Goal: Transaction & Acquisition: Purchase product/service

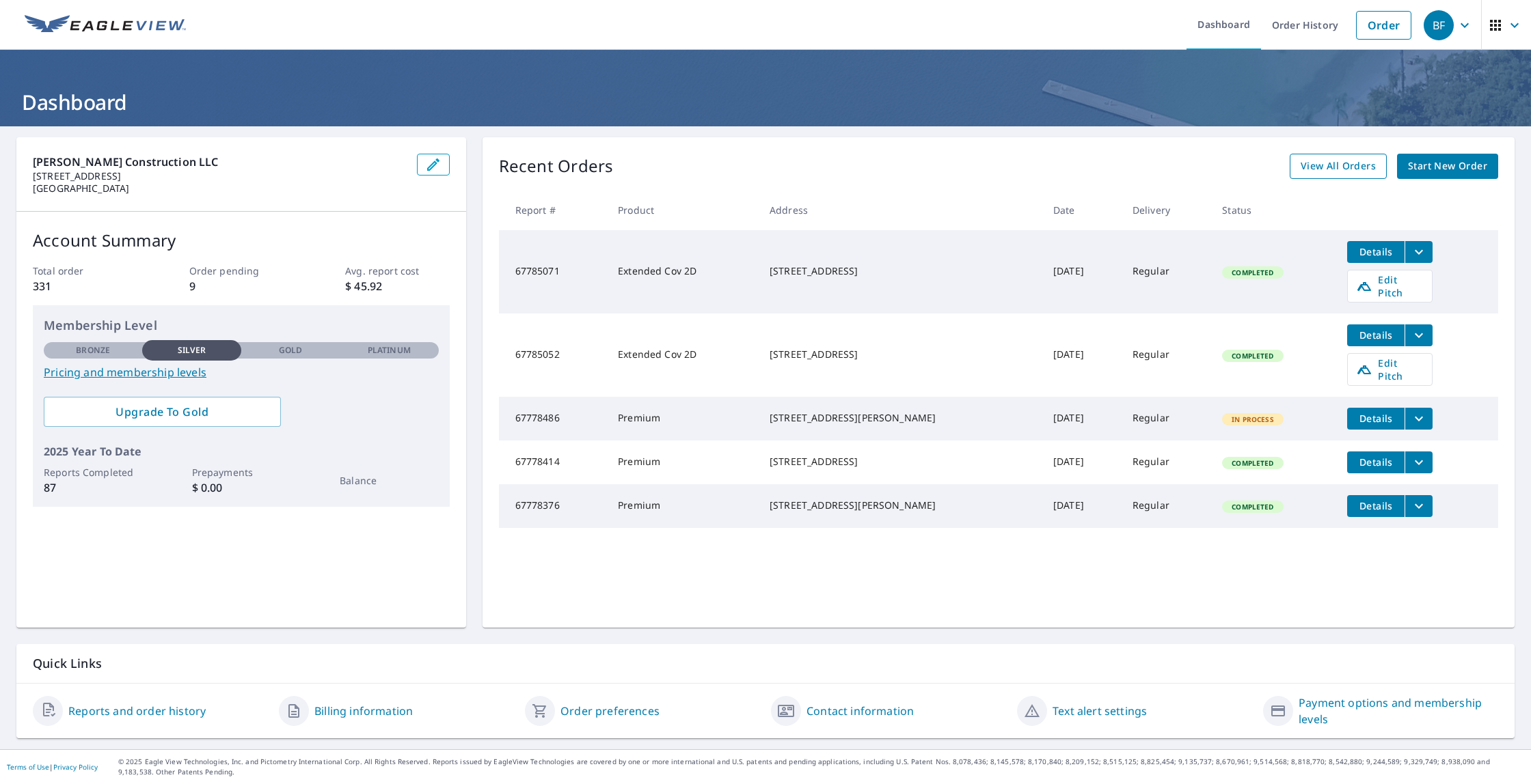
click at [1348, 163] on span "View All Orders" at bounding box center [1337, 166] width 75 height 17
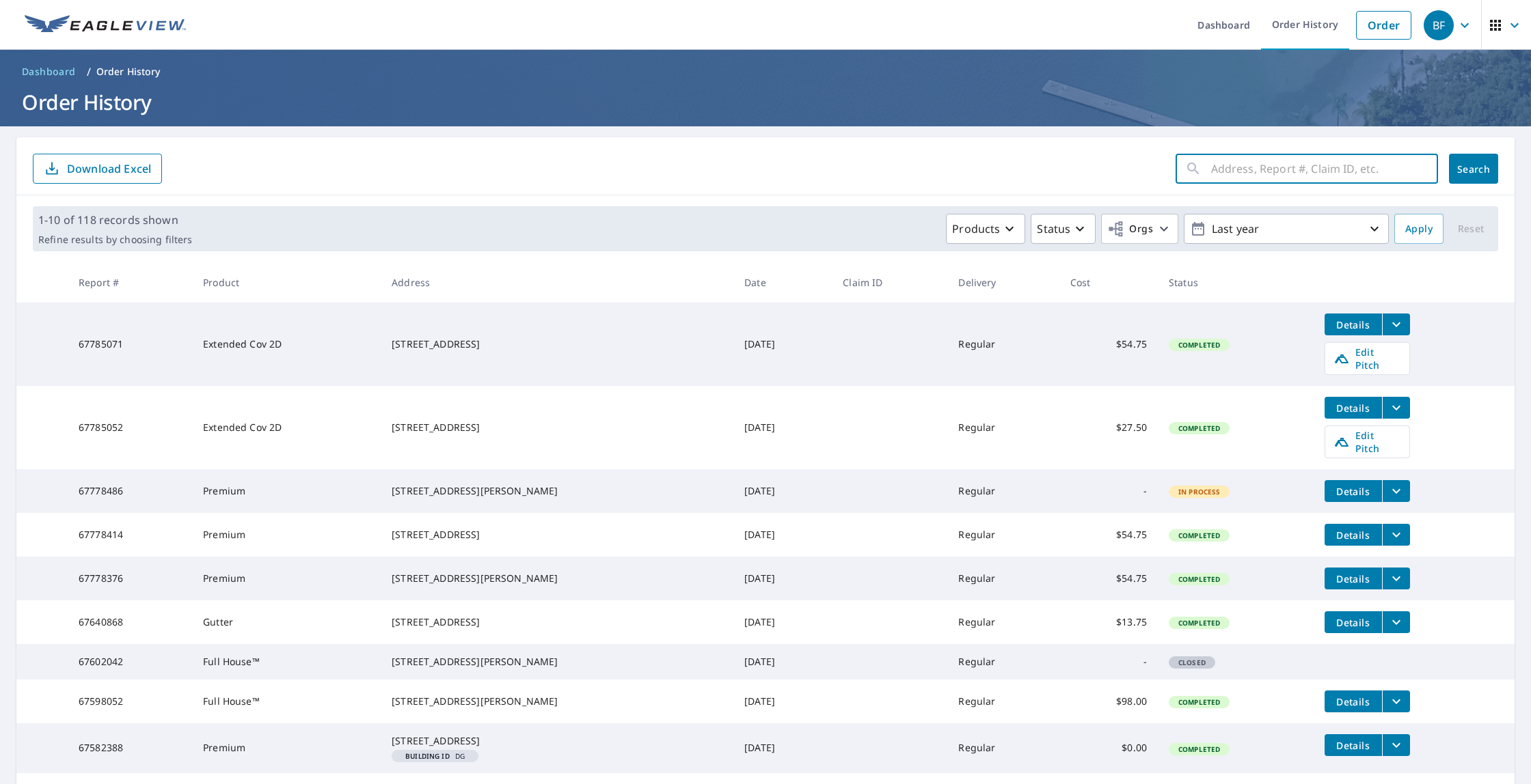
click at [1274, 184] on input "text" at bounding box center [1325, 169] width 227 height 38
type input "311"
click button "Search" at bounding box center [1473, 168] width 49 height 30
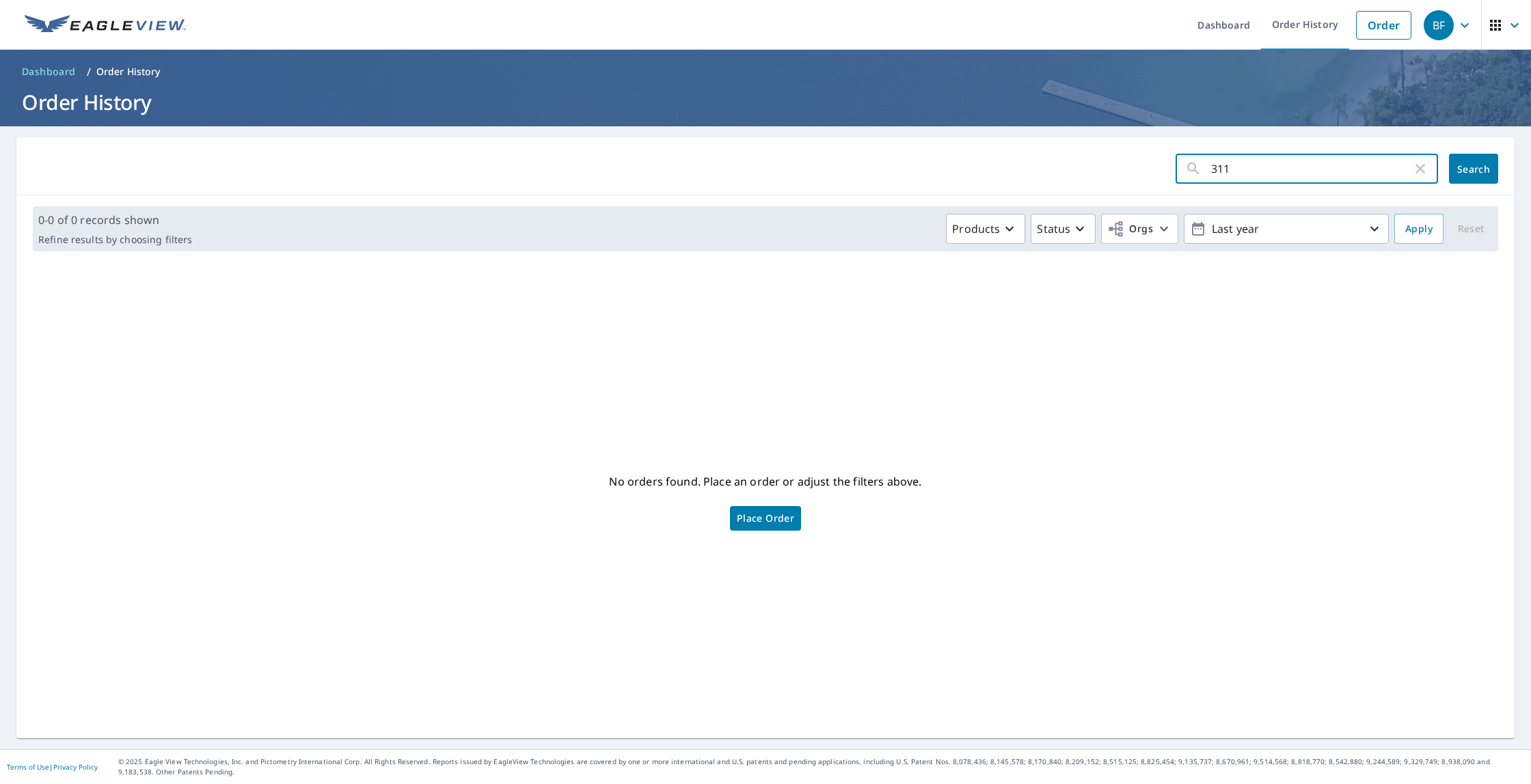
drag, startPoint x: 1307, startPoint y: 183, endPoint x: 1178, endPoint y: 174, distance: 129.3
click at [1178, 174] on div "311 ​" at bounding box center [1306, 168] width 263 height 30
click at [1236, 20] on link "Dashboard" at bounding box center [1223, 25] width 75 height 50
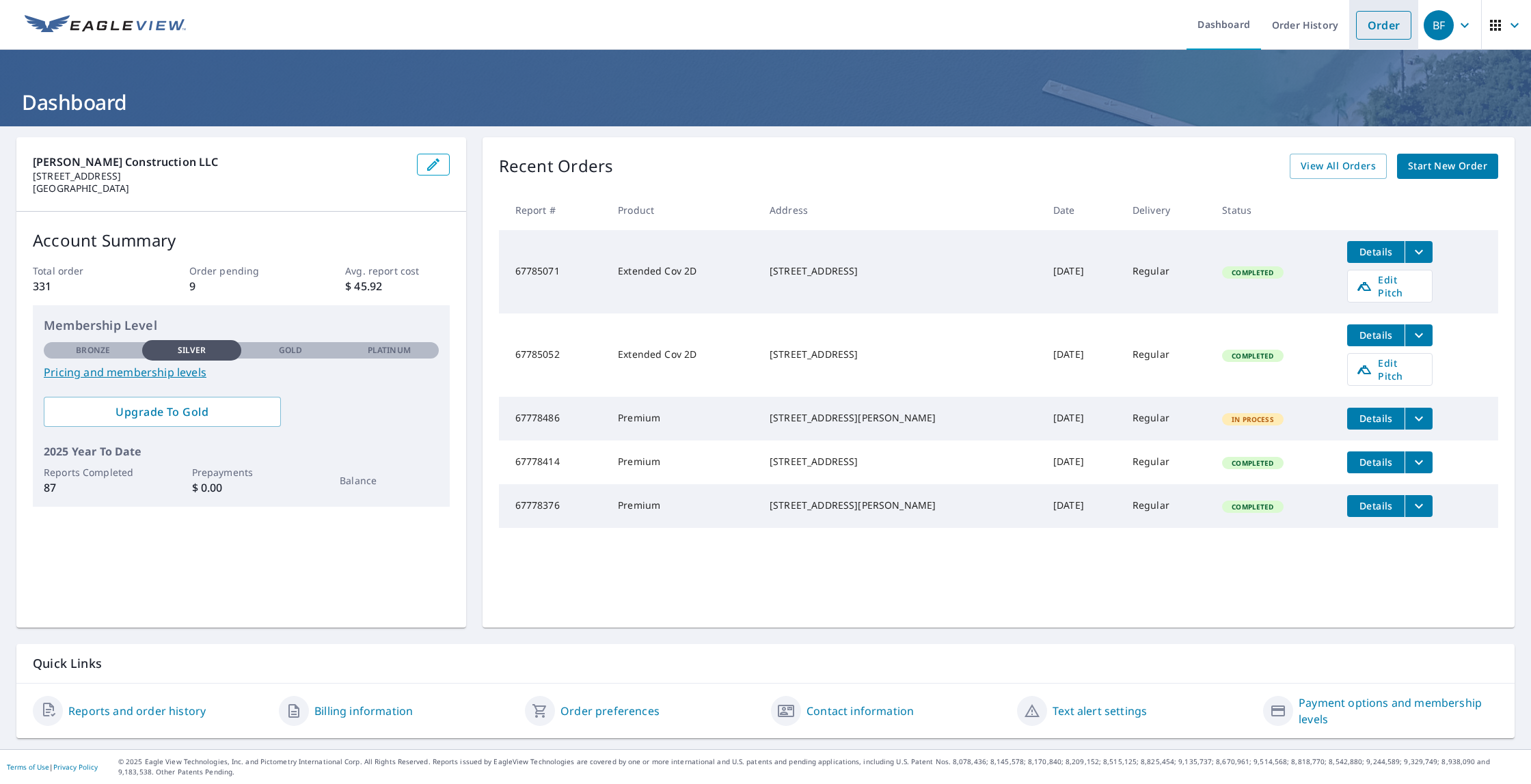
click at [1390, 21] on link "Order" at bounding box center [1383, 25] width 55 height 29
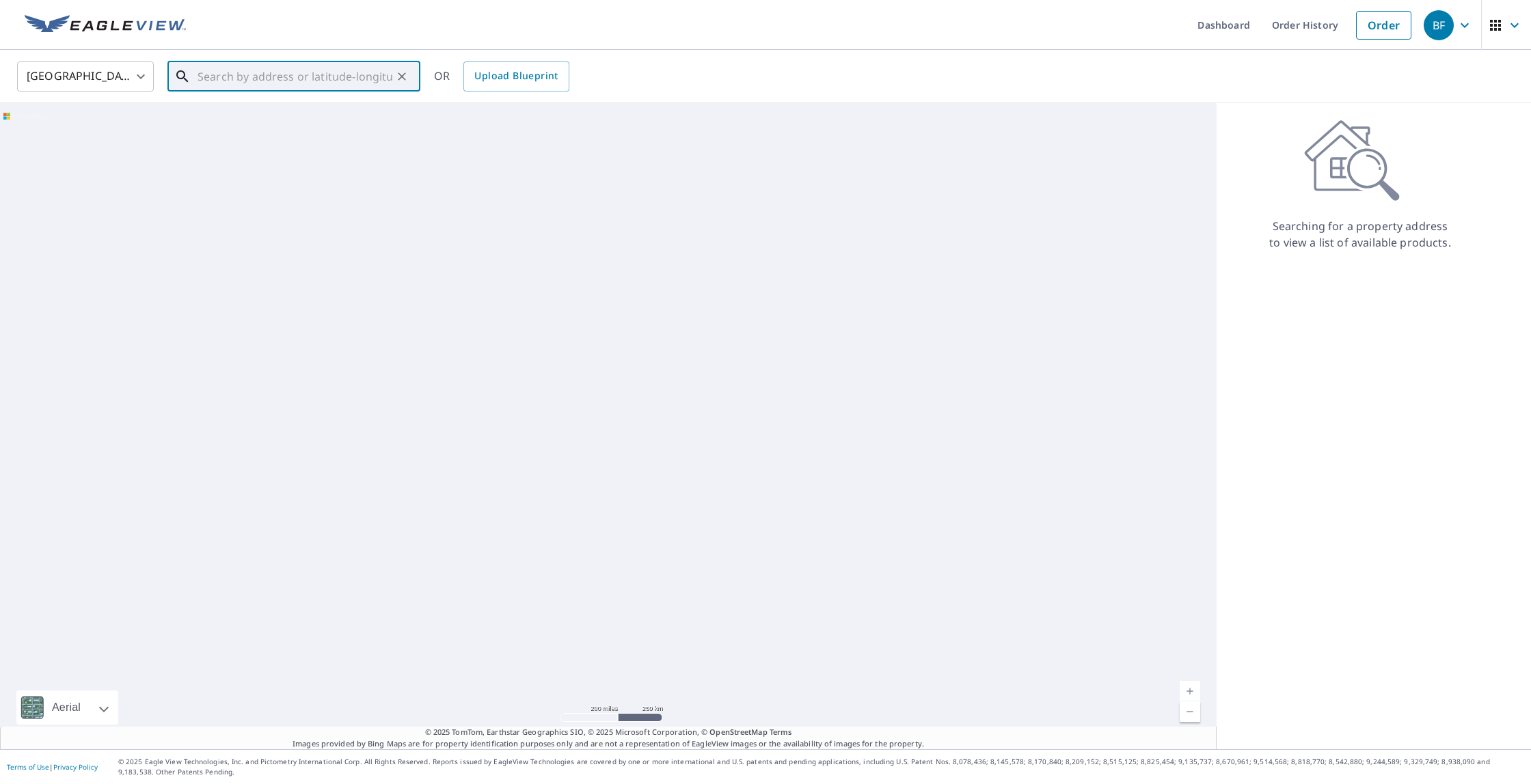
drag, startPoint x: 361, startPoint y: 86, endPoint x: 403, endPoint y: 81, distance: 42.3
click at [362, 84] on input "text" at bounding box center [294, 76] width 194 height 38
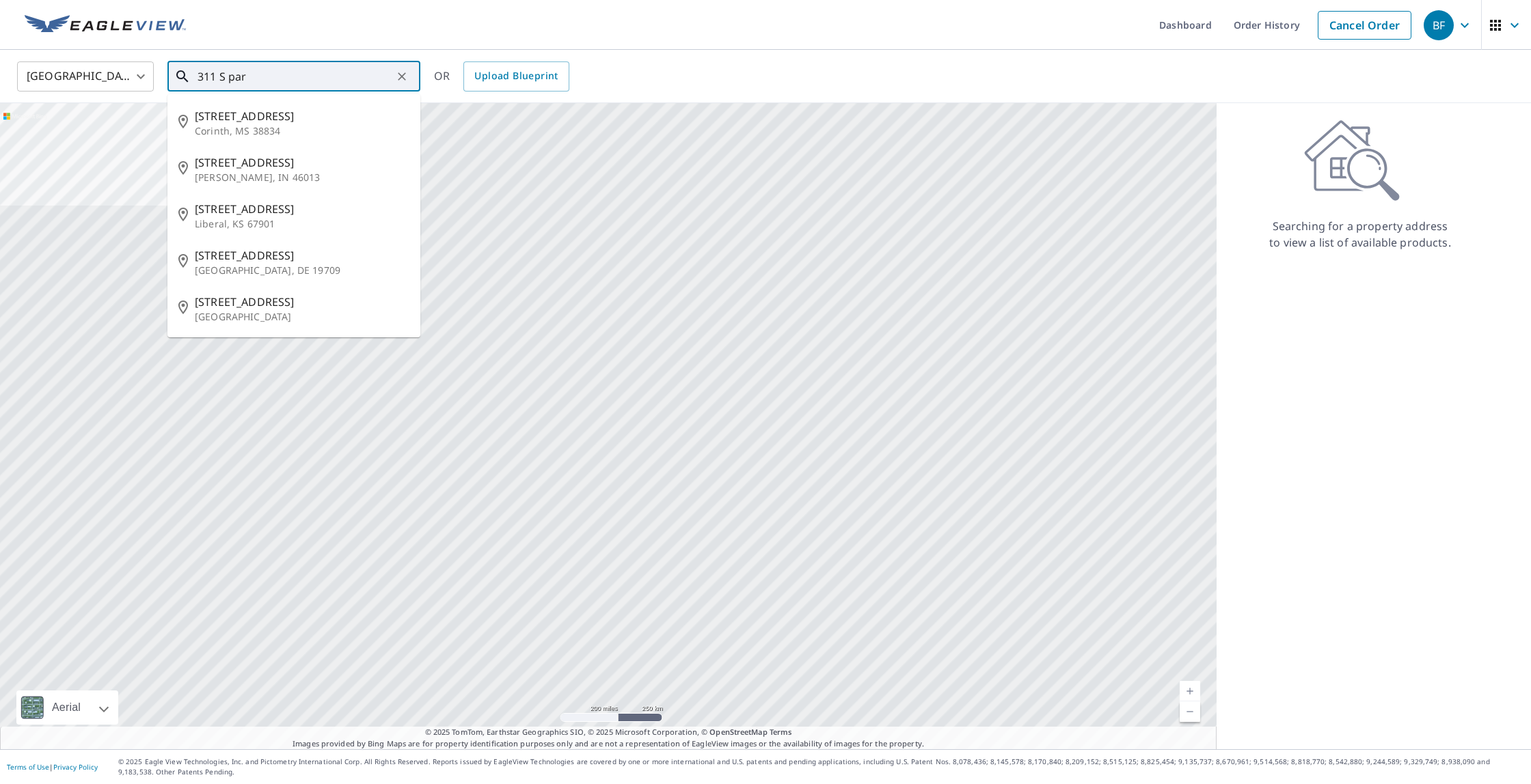
drag, startPoint x: 256, startPoint y: 75, endPoint x: 237, endPoint y: 77, distance: 19.1
click at [237, 77] on input "311 S par" at bounding box center [294, 76] width 194 height 38
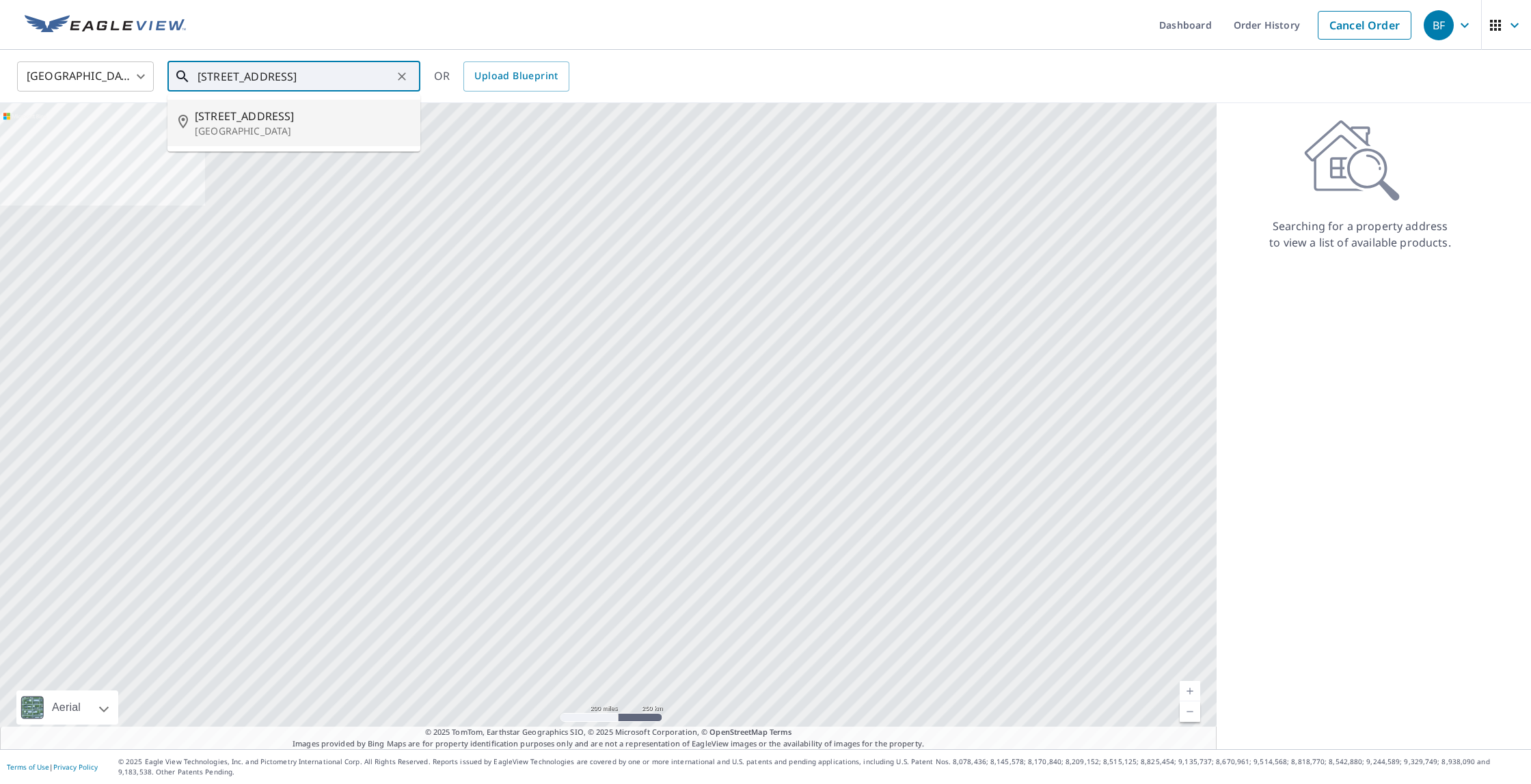
click at [331, 117] on span "[STREET_ADDRESS]" at bounding box center [302, 116] width 214 height 16
type input "[STREET_ADDRESS]"
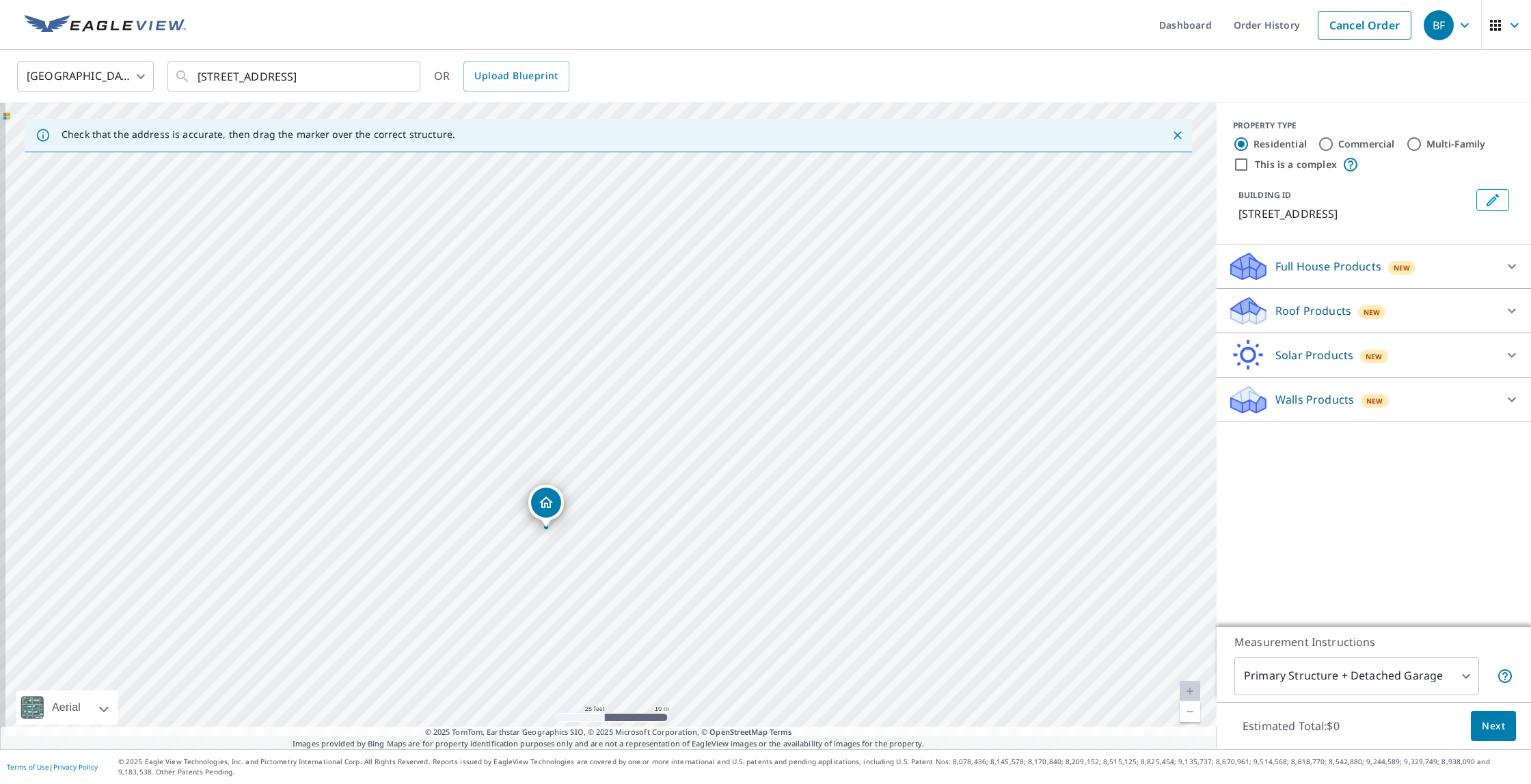
drag, startPoint x: 540, startPoint y: 395, endPoint x: 612, endPoint y: 338, distance: 91.8
click at [612, 338] on div "[STREET_ADDRESS]" at bounding box center [608, 426] width 1217 height 646
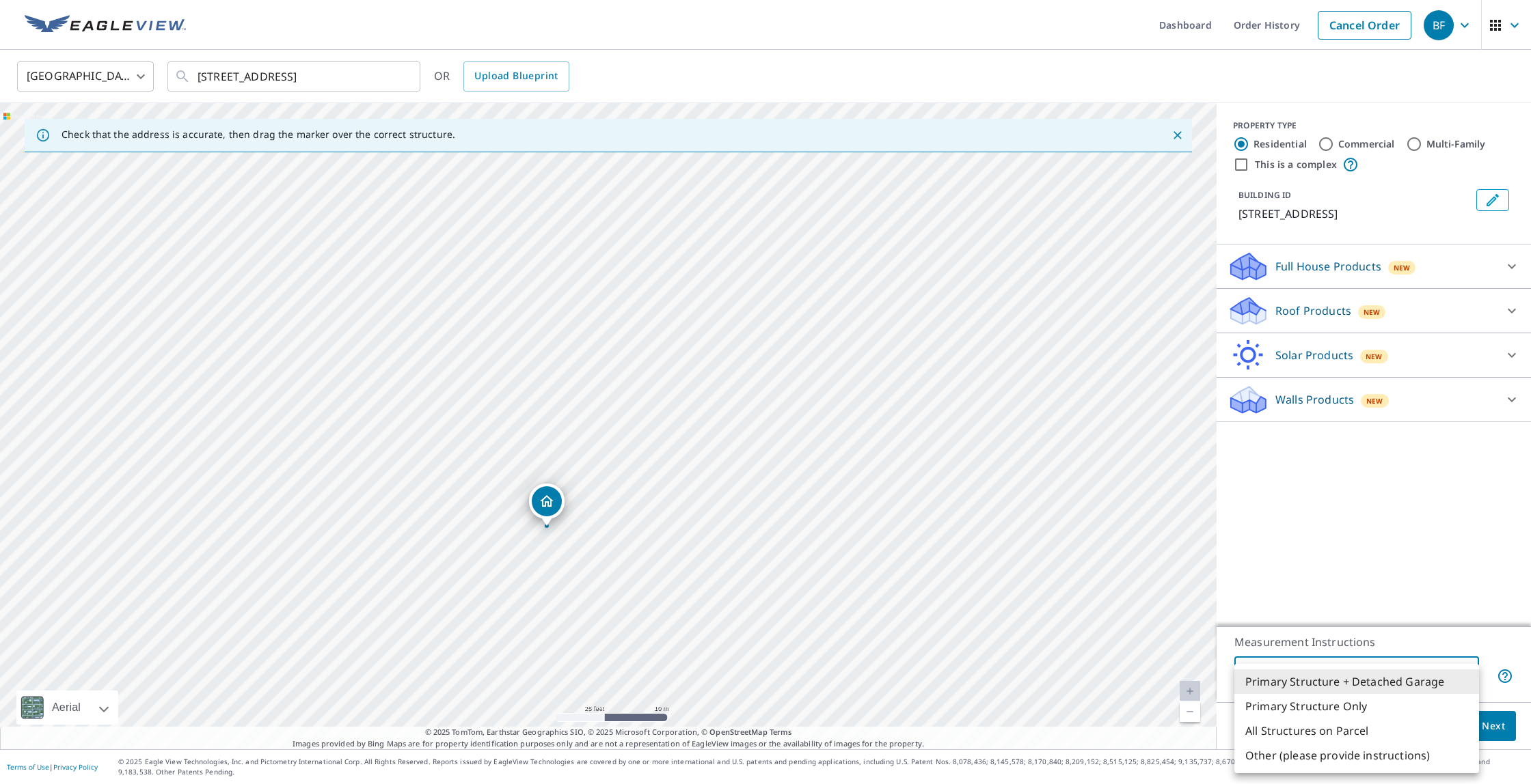
click at [1371, 668] on body "BF BF Dashboard Order History Cancel Order BF [GEOGRAPHIC_DATA] [GEOGRAPHIC_DAT…" at bounding box center [765, 392] width 1531 height 784
click at [1365, 731] on li "All Structures on Parcel" at bounding box center [1356, 730] width 244 height 25
type input "3"
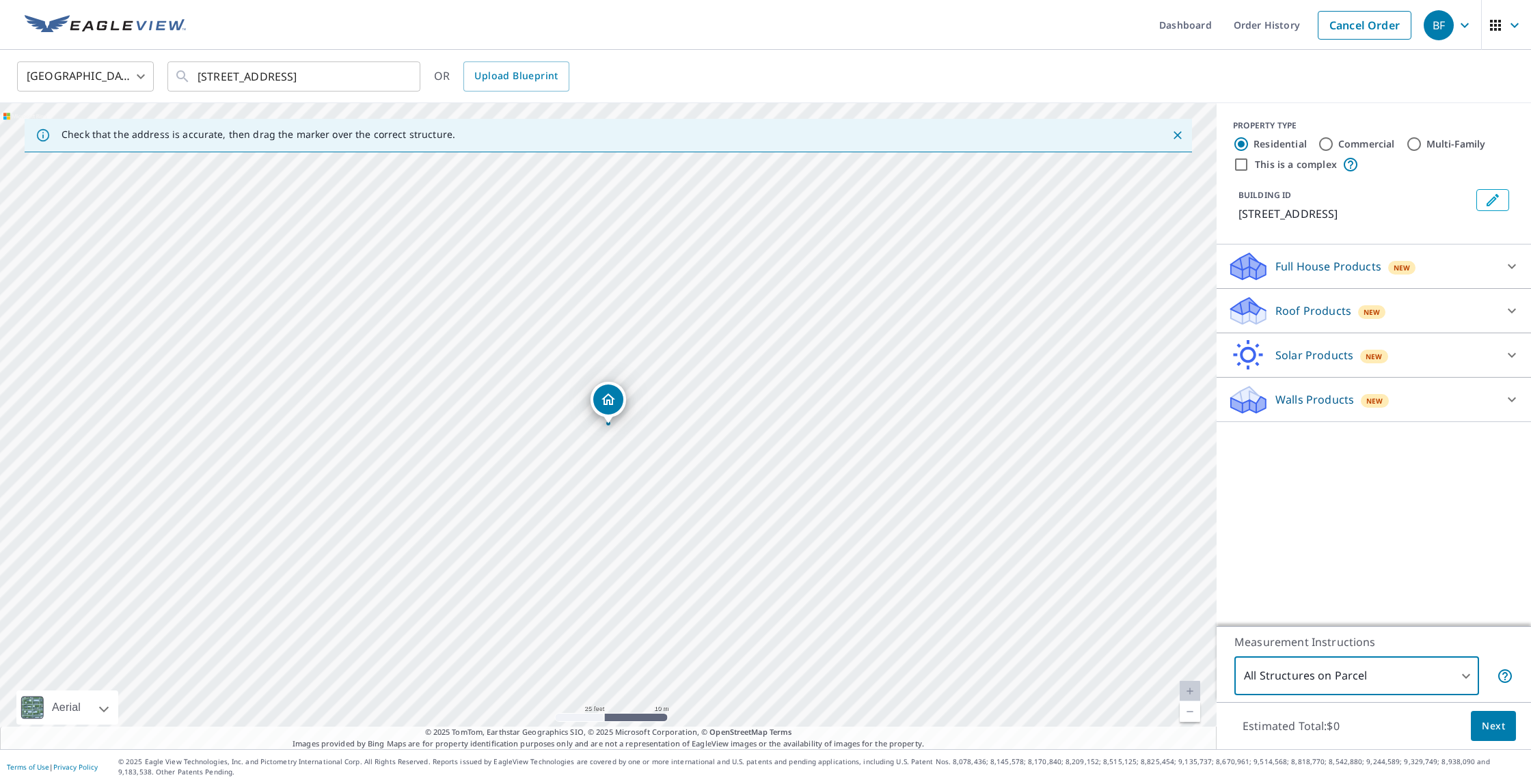
click at [1355, 528] on div "PROPERTY TYPE Residential Commercial Multi-Family This is a complex BUILDING ID…" at bounding box center [1374, 365] width 314 height 523
click at [1511, 258] on icon at bounding box center [1511, 266] width 16 height 16
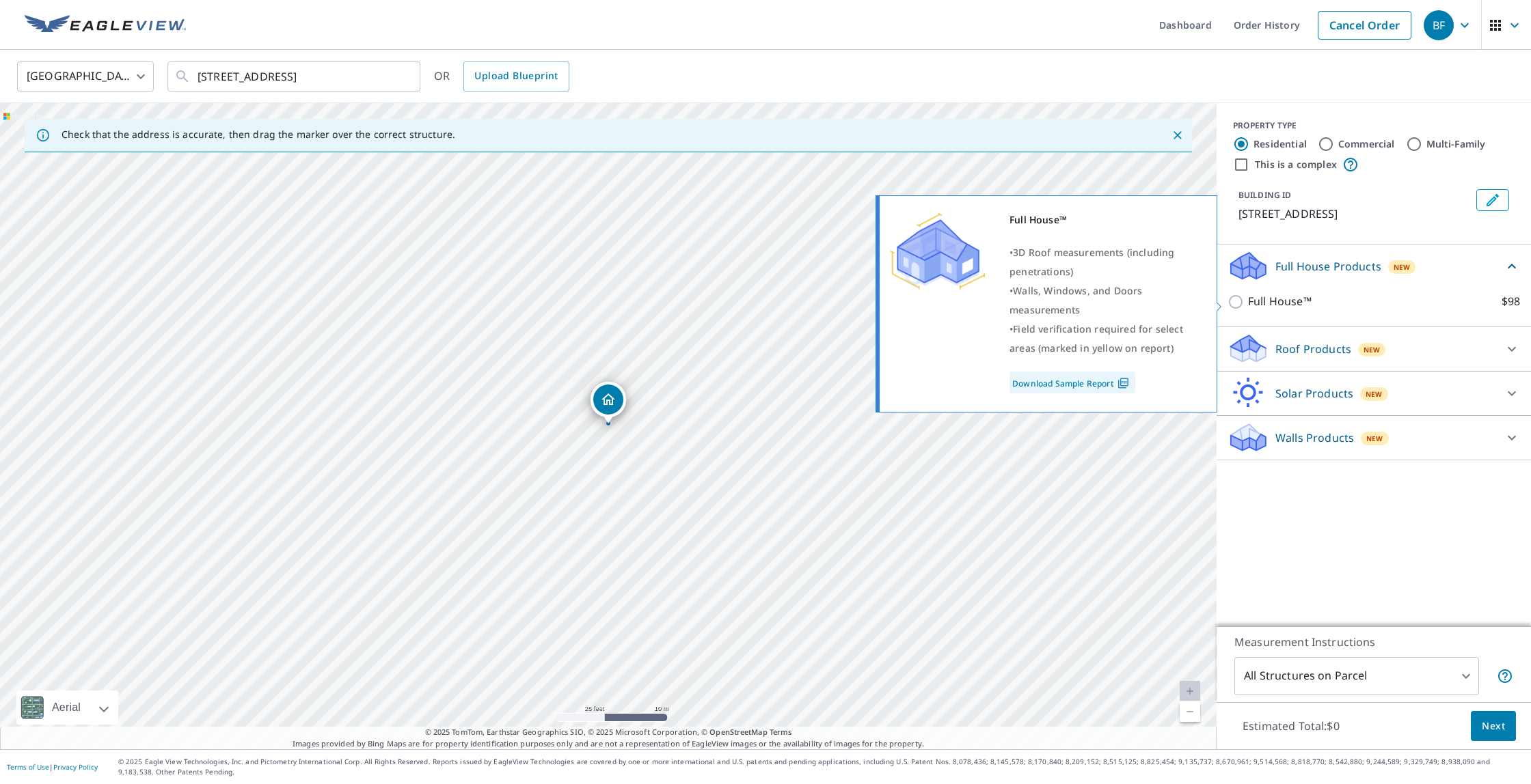
click at [1248, 304] on p "Full House™" at bounding box center [1279, 302] width 64 height 17
click at [1248, 304] on input "Full House™ $98" at bounding box center [1238, 302] width 21 height 16
checkbox input "true"
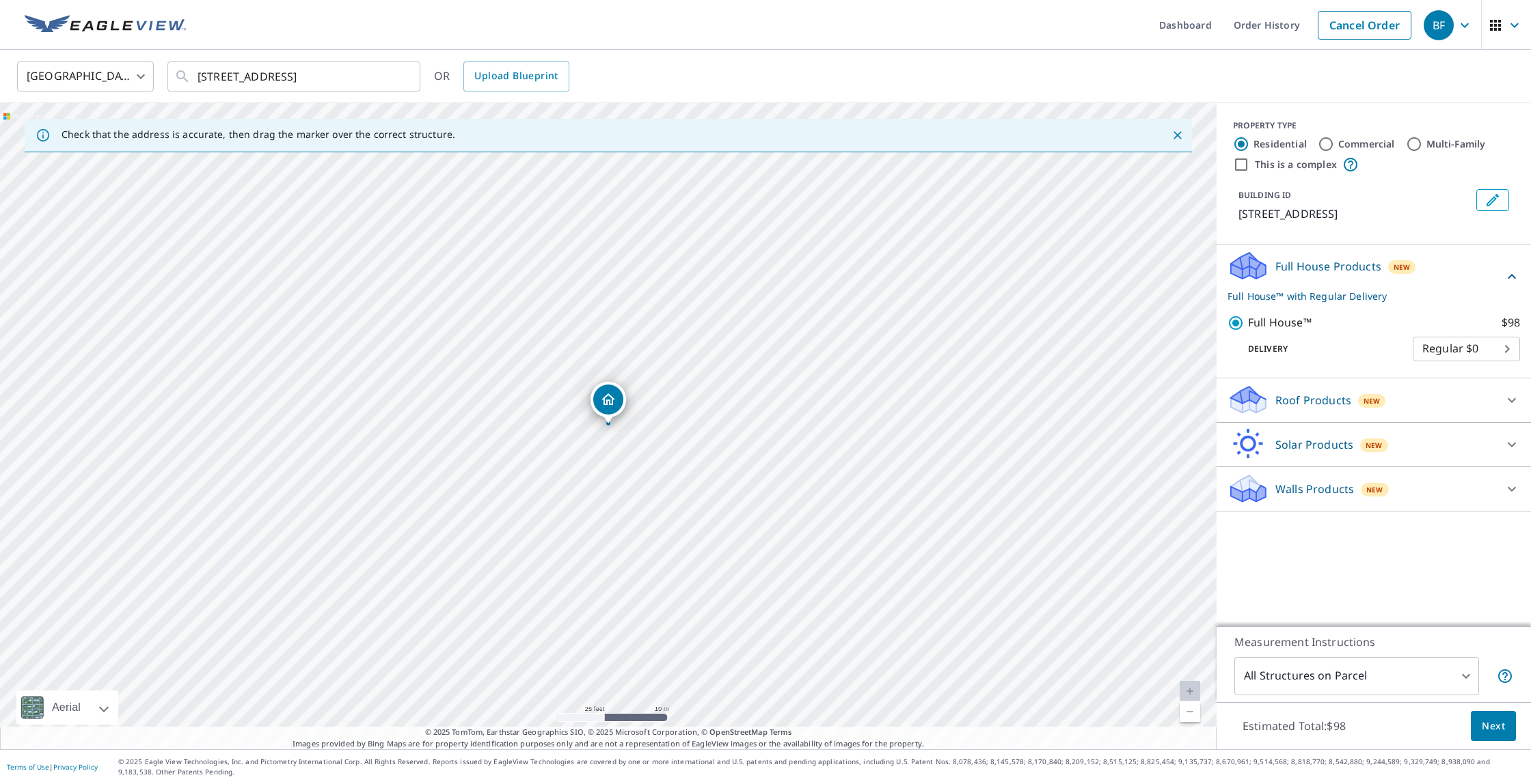
click at [1478, 414] on div "Roof Products New" at bounding box center [1361, 400] width 268 height 32
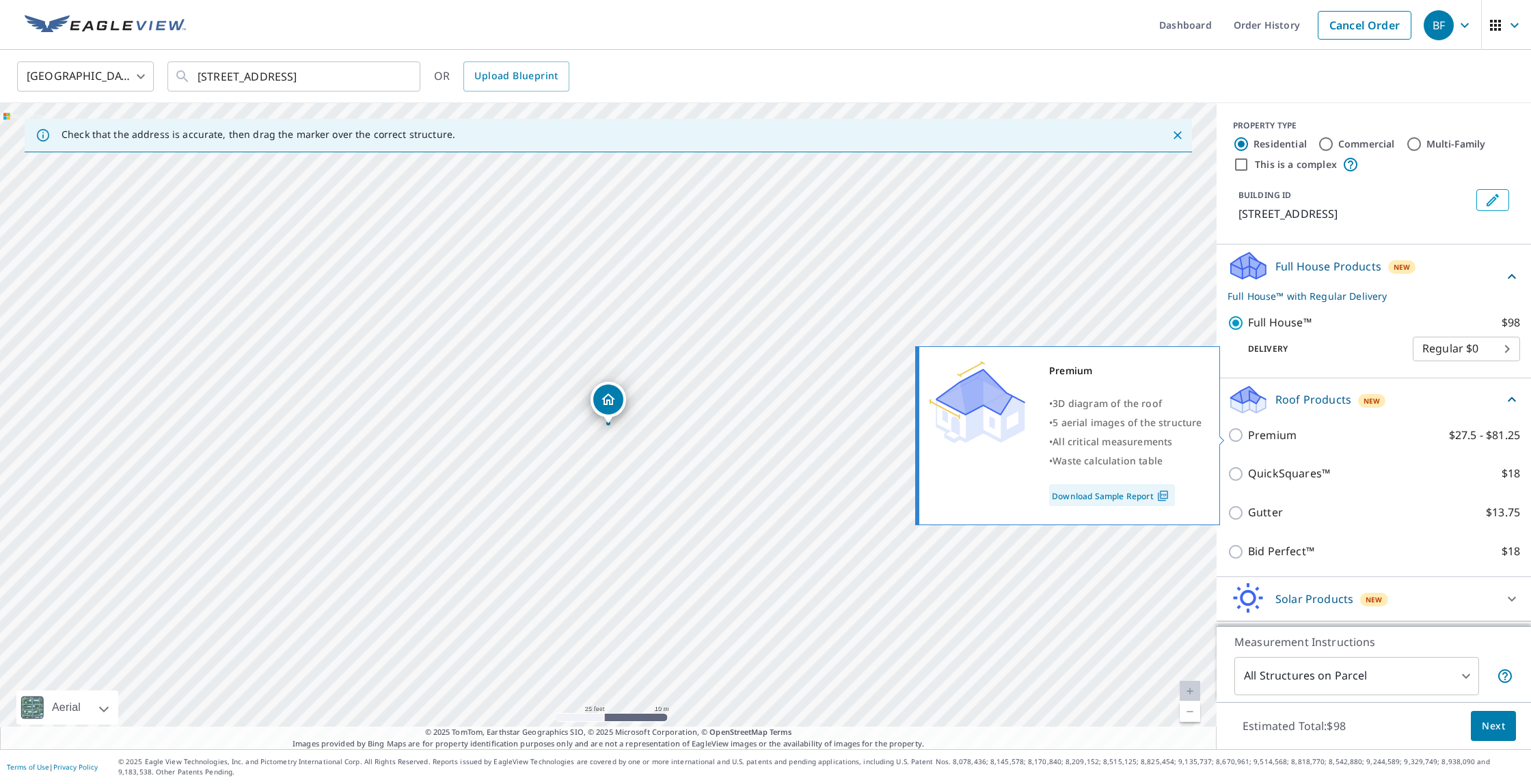
click at [1241, 443] on input "Premium $27.5 - $81.25" at bounding box center [1238, 435] width 21 height 16
checkbox input "true"
checkbox input "false"
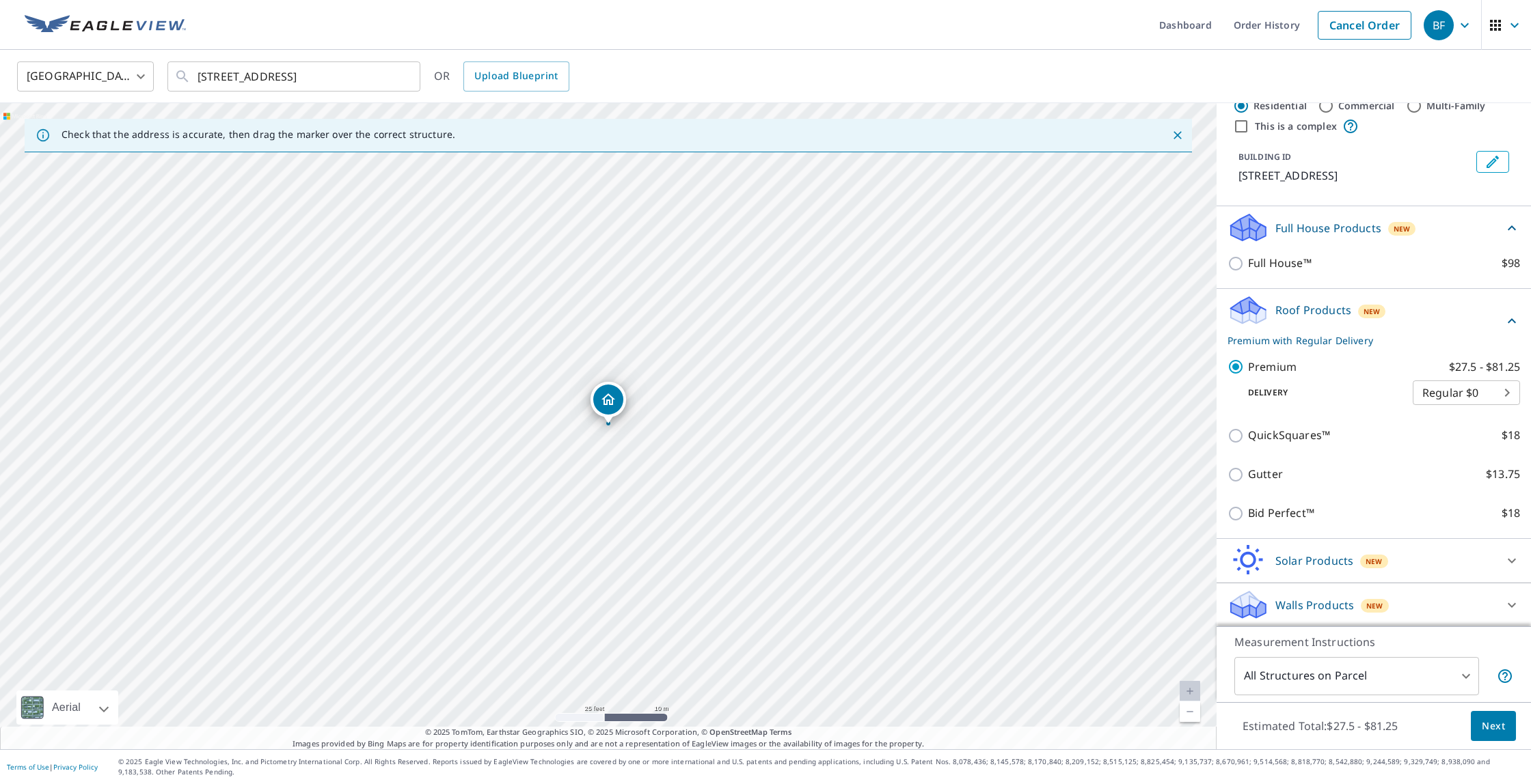
scroll to position [41, 0]
click at [1499, 719] on span "Next" at bounding box center [1493, 726] width 24 height 17
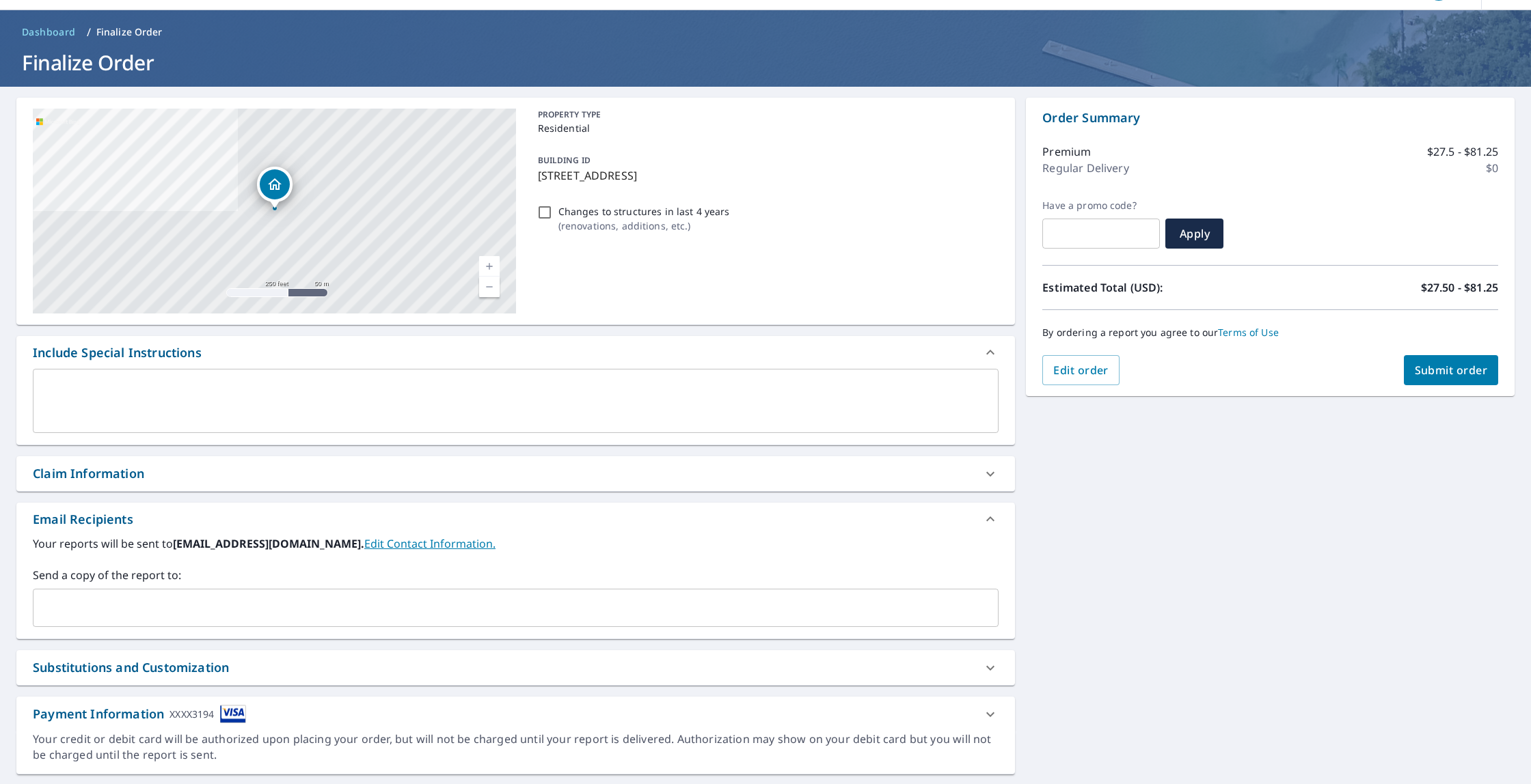
scroll to position [75, 0]
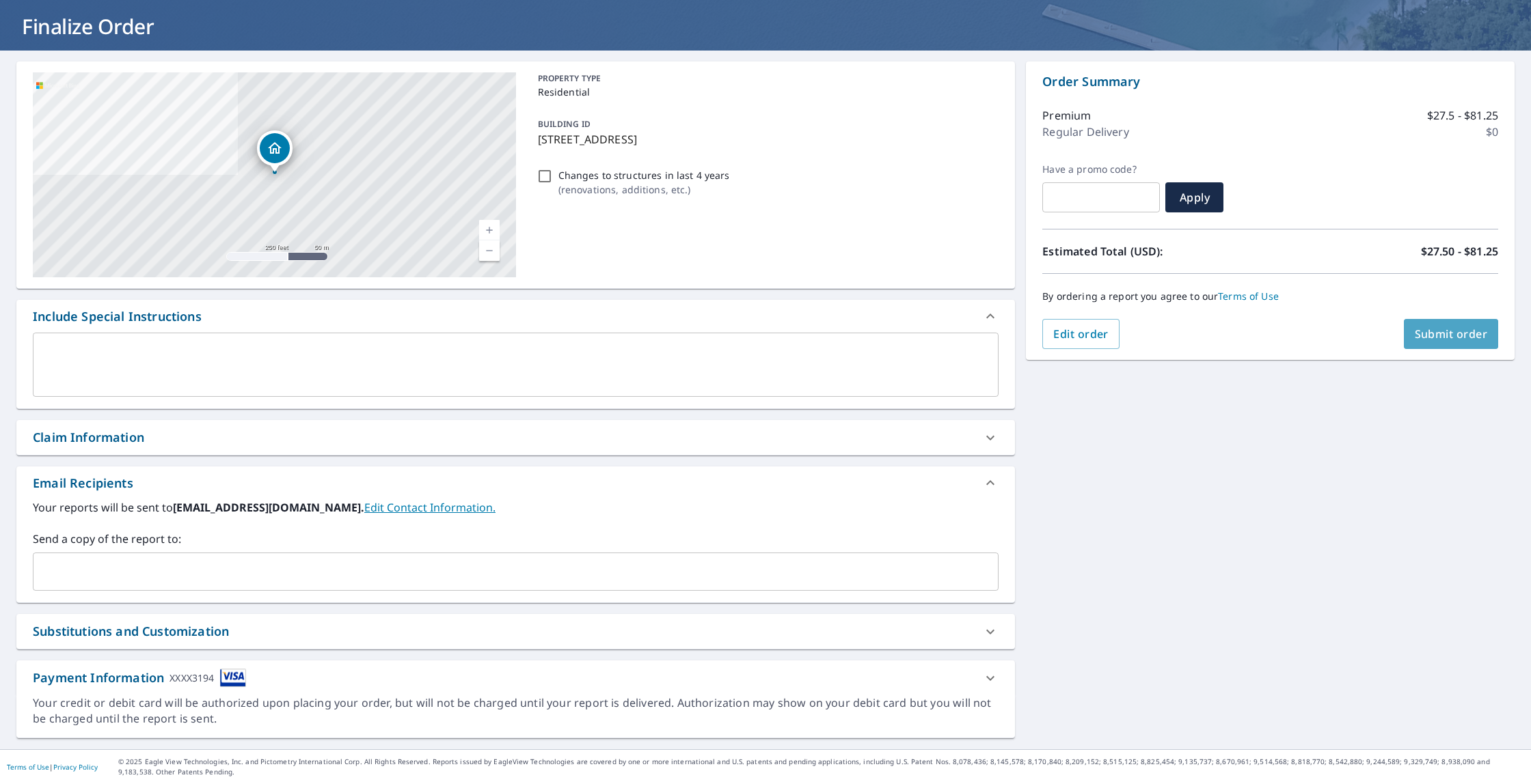
click at [1451, 337] on span "Submit order" at bounding box center [1451, 333] width 73 height 15
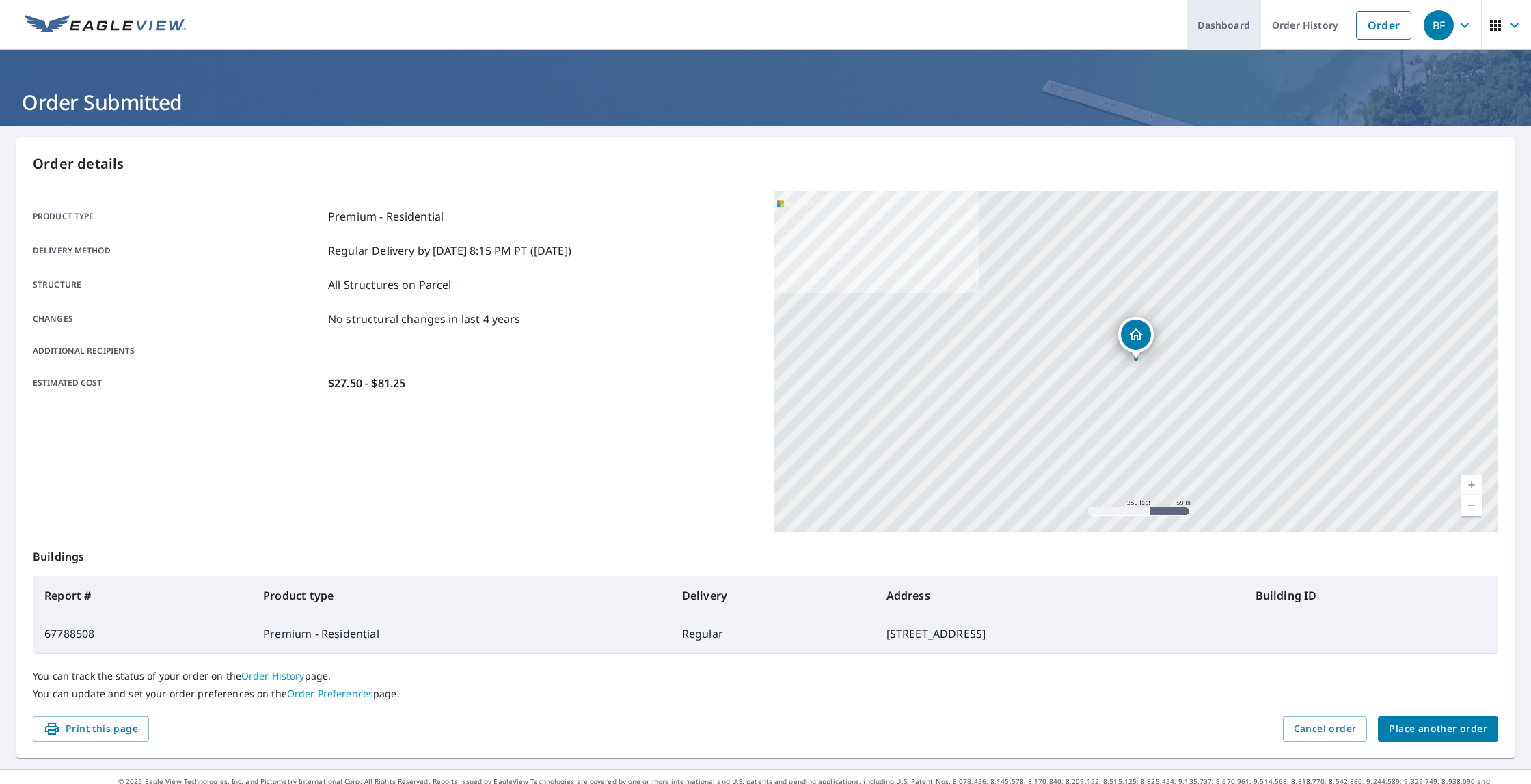
click at [1228, 29] on link "Dashboard" at bounding box center [1223, 25] width 75 height 50
